Goal: Use online tool/utility: Utilize a website feature to perform a specific function

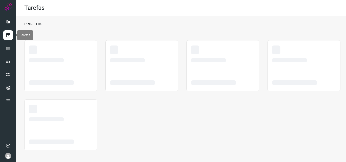
scroll to position [1, 0]
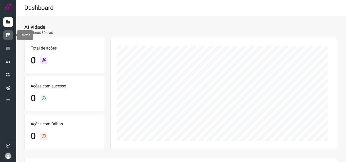
click at [9, 37] on icon at bounding box center [8, 35] width 5 height 5
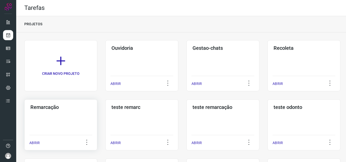
click at [105, 112] on div "Remarcação ABRIR" at bounding box center [141, 125] width 73 height 51
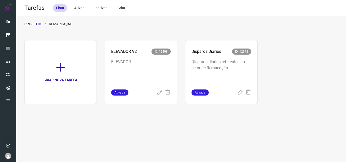
click at [243, 69] on p "Disparos diarios referentes ao setor de Remacação" at bounding box center [222, 71] width 60 height 25
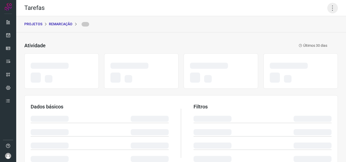
click at [328, 7] on icon at bounding box center [332, 8] width 11 height 11
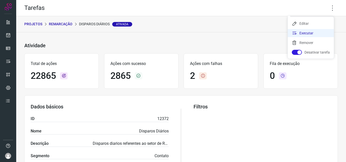
click at [312, 35] on li "Executar" at bounding box center [311, 33] width 46 height 8
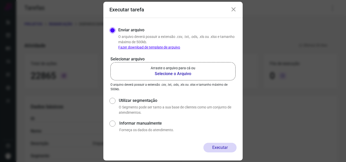
click at [214, 72] on label "Arraste o arquivo para cá ou Selecione o Arquivo" at bounding box center [172, 71] width 125 height 18
click at [0, 0] on input "Arraste o arquivo para cá ou Selecione o Arquivo" at bounding box center [0, 0] width 0 height 0
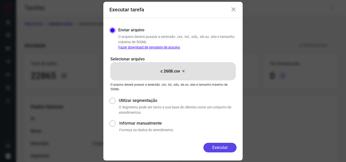
click at [217, 148] on button "Executar" at bounding box center [220, 148] width 33 height 10
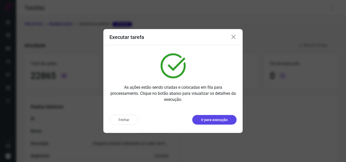
click at [224, 120] on p "Ir para execução" at bounding box center [214, 120] width 27 height 5
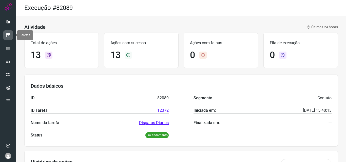
click at [6, 35] on icon at bounding box center [8, 35] width 5 height 5
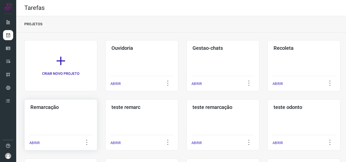
click at [105, 114] on div "Remarcação ABRIR" at bounding box center [141, 125] width 73 height 51
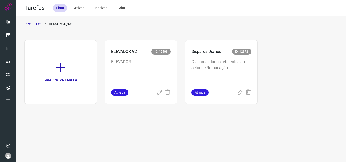
click at [231, 65] on p "Disparos diarios referentes ao setor de Remacação" at bounding box center [222, 71] width 60 height 25
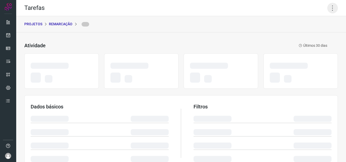
click at [329, 11] on icon at bounding box center [332, 8] width 11 height 11
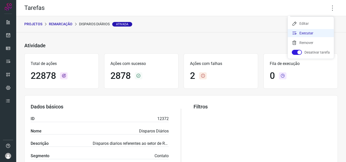
click at [310, 32] on li "Executar" at bounding box center [311, 33] width 46 height 8
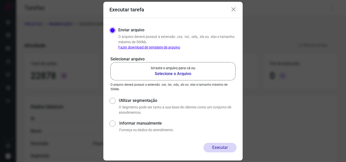
click at [194, 67] on p "Arraste o arquivo para cá ou" at bounding box center [173, 68] width 45 height 5
click at [0, 0] on input "Arraste o arquivo para cá ou Selecione o Arquivo" at bounding box center [0, 0] width 0 height 0
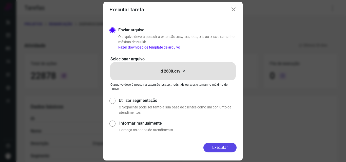
click at [222, 148] on button "Executar" at bounding box center [220, 148] width 33 height 10
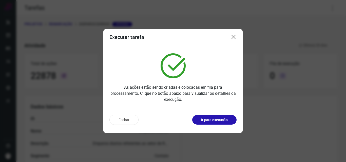
click at [222, 120] on p "Ir para execução" at bounding box center [214, 120] width 27 height 5
